Goal: Task Accomplishment & Management: Manage account settings

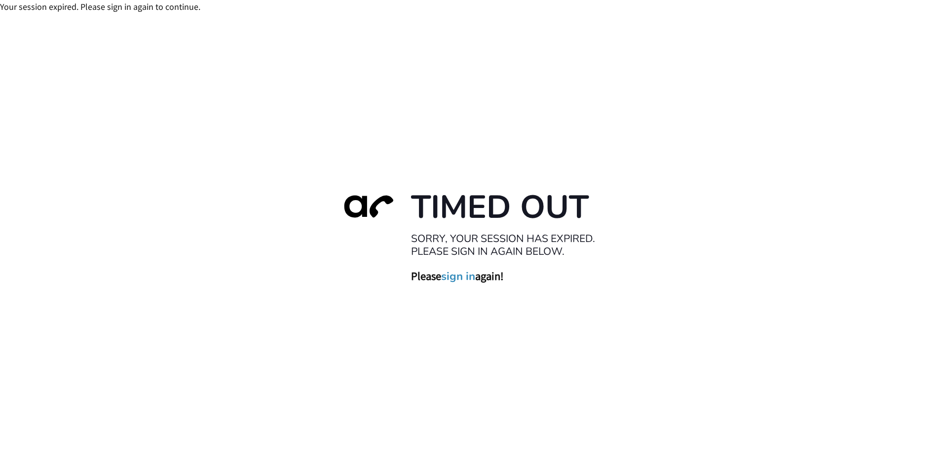
click at [457, 280] on link "sign in" at bounding box center [458, 276] width 34 height 14
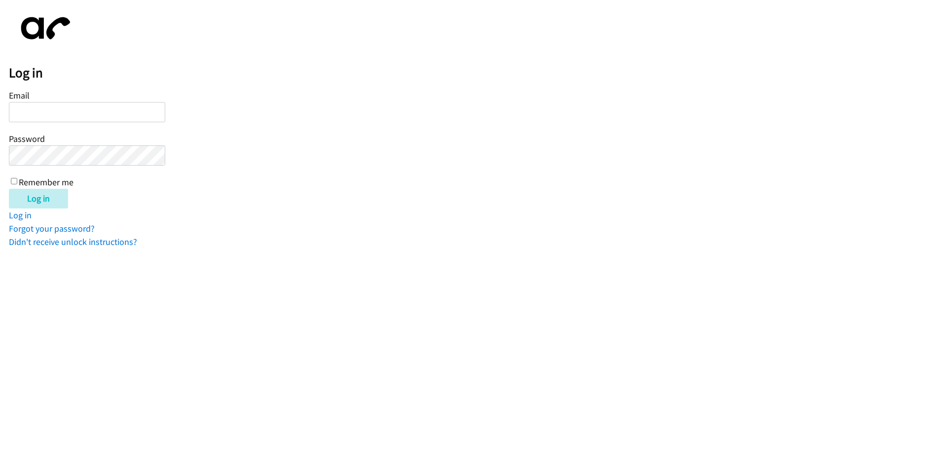
click at [71, 113] on input "Email" at bounding box center [87, 112] width 156 height 20
click at [72, 110] on input "Email" at bounding box center [87, 112] width 156 height 20
type input "[EMAIL_ADDRESS][DOMAIN_NAME]"
click at [9, 189] on input "Log in" at bounding box center [38, 199] width 59 height 20
